Goal: Information Seeking & Learning: Learn about a topic

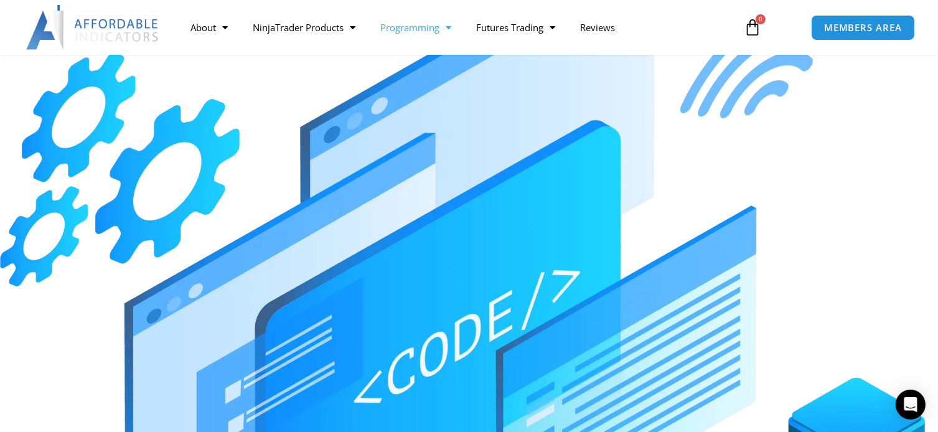
scroll to position [62, 0]
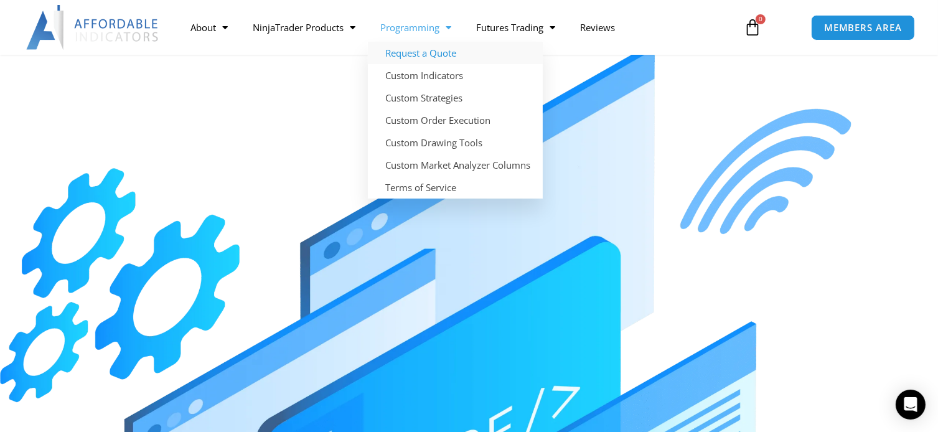
click at [426, 54] on link "Request a Quote" at bounding box center [455, 53] width 175 height 22
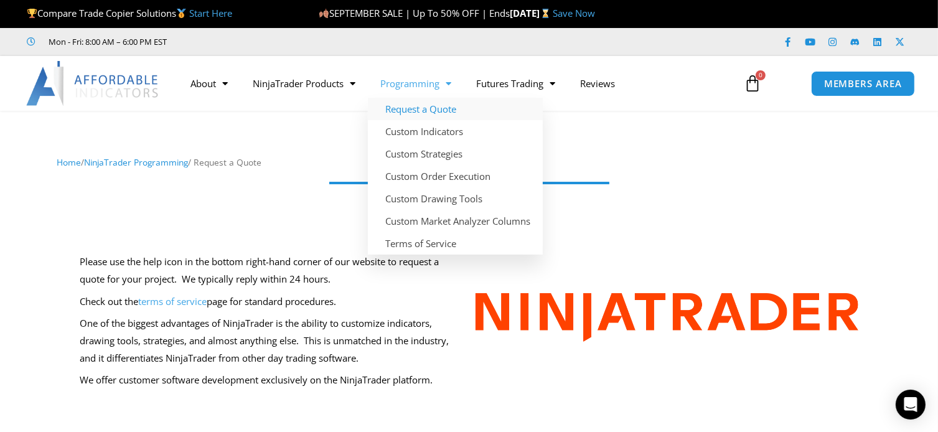
click at [434, 110] on link "Request a Quote" at bounding box center [455, 109] width 175 height 22
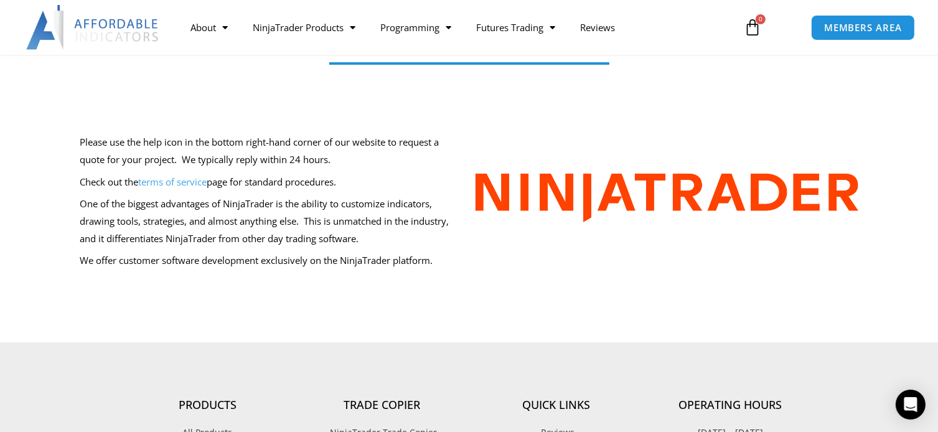
scroll to position [62, 0]
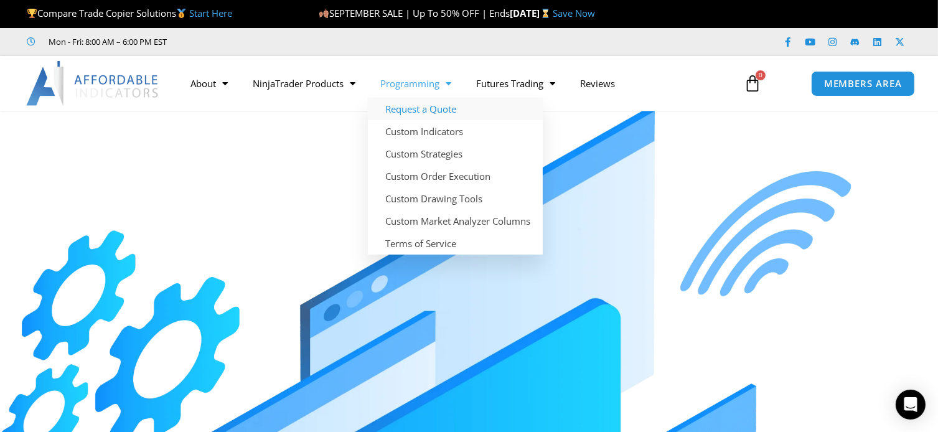
click at [431, 108] on link "Request a Quote" at bounding box center [455, 109] width 175 height 22
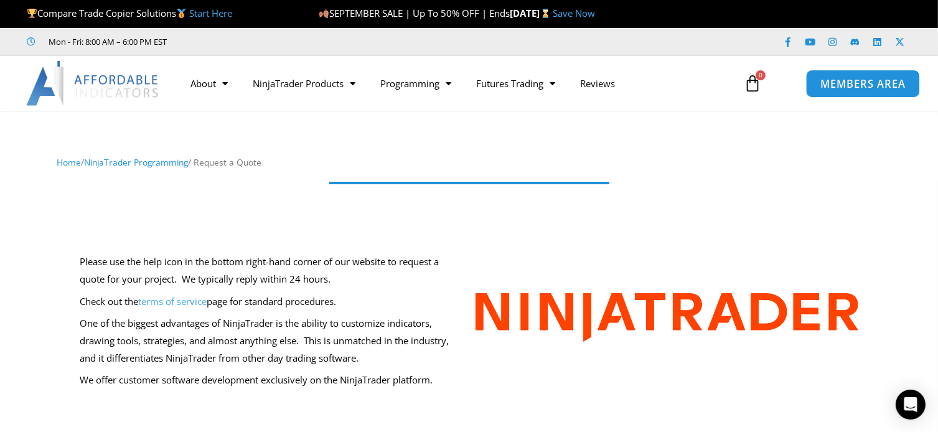
click at [863, 83] on span "MEMBERS AREA" at bounding box center [862, 83] width 85 height 11
click at [859, 85] on span "MEMBERS AREA" at bounding box center [862, 83] width 85 height 11
